Goal: Information Seeking & Learning: Learn about a topic

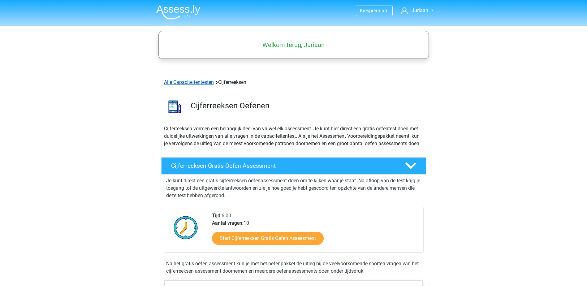
click at [208, 83] on link "Alle Capaciteitentesten" at bounding box center [189, 82] width 50 height 6
click at [186, 83] on link "Alle Capaciteitentesten" at bounding box center [189, 82] width 50 height 6
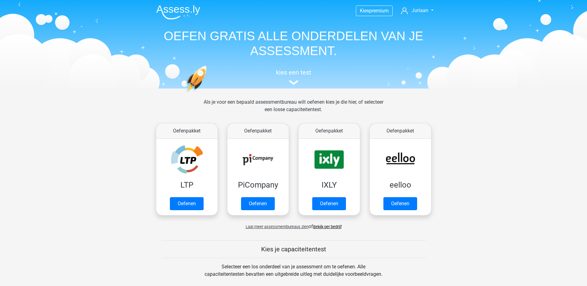
scroll to position [263, 0]
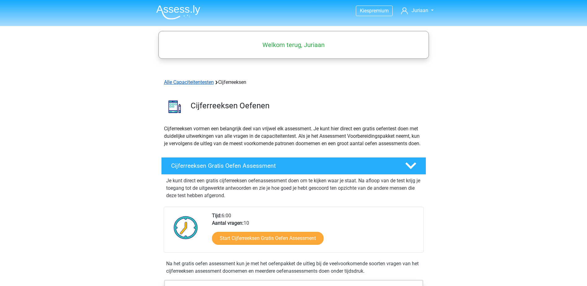
click at [211, 81] on link "Alle Capaciteitentesten" at bounding box center [189, 82] width 50 height 6
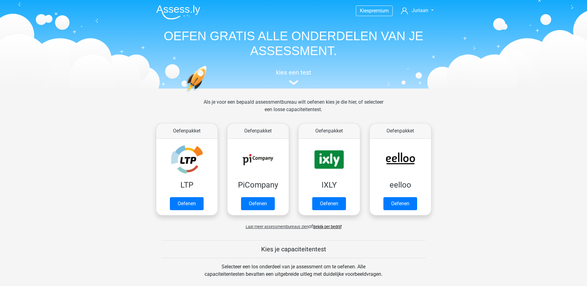
scroll to position [263, 0]
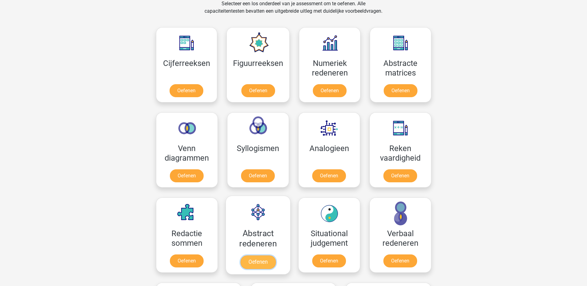
click at [260, 260] on link "Oefenen" at bounding box center [257, 262] width 35 height 14
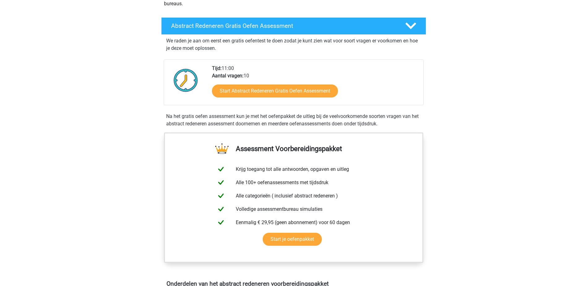
scroll to position [93, 0]
